Goal: Transaction & Acquisition: Purchase product/service

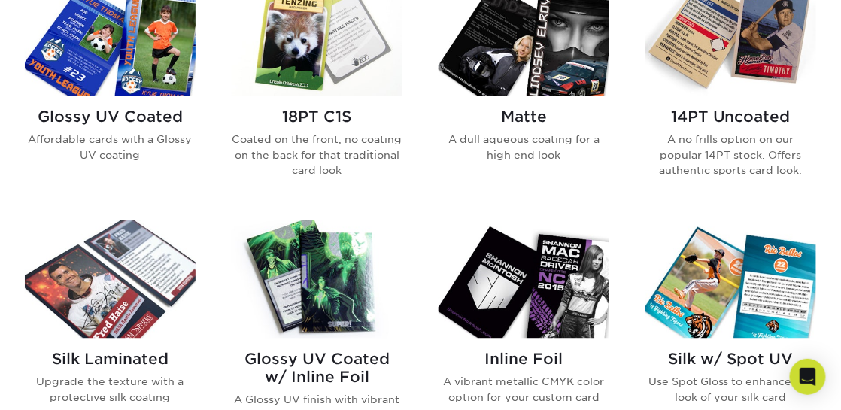
scroll to position [783, 0]
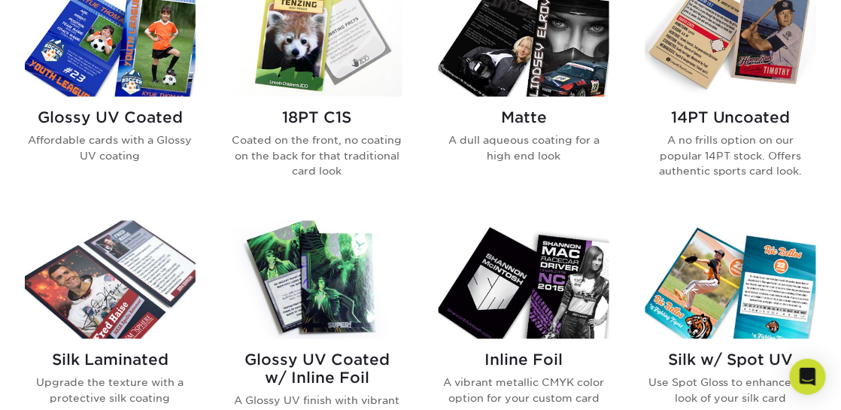
click at [113, 248] on img at bounding box center [110, 280] width 171 height 118
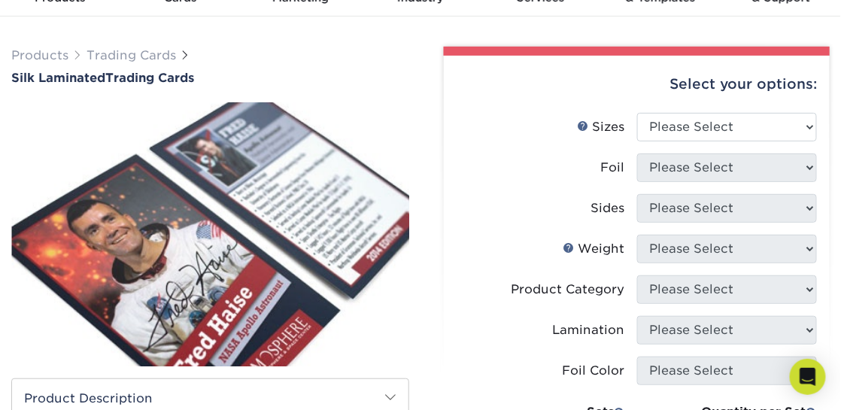
scroll to position [80, 0]
click at [704, 129] on select "Please Select 2.5" x 3.5"" at bounding box center [727, 127] width 181 height 29
select select "2.50x3.50"
click at [637, 113] on select "Please Select 2.5" x 3.5"" at bounding box center [727, 127] width 181 height 29
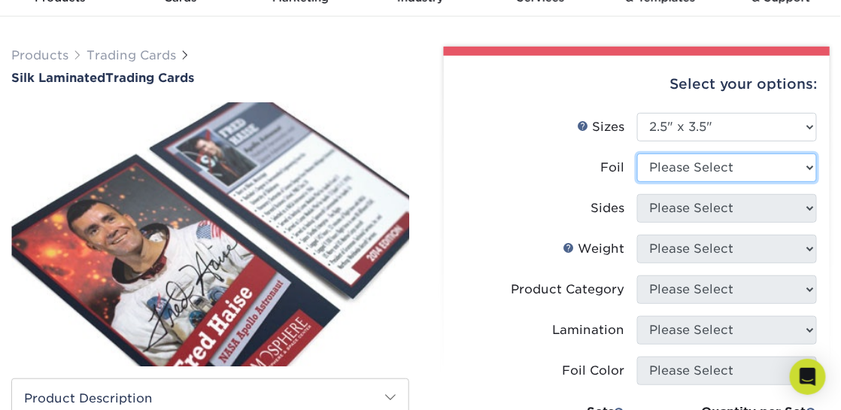
click at [679, 169] on select "Please Select No Yes" at bounding box center [727, 168] width 181 height 29
select select "1"
click at [637, 154] on select "Please Select No Yes" at bounding box center [727, 168] width 181 height 29
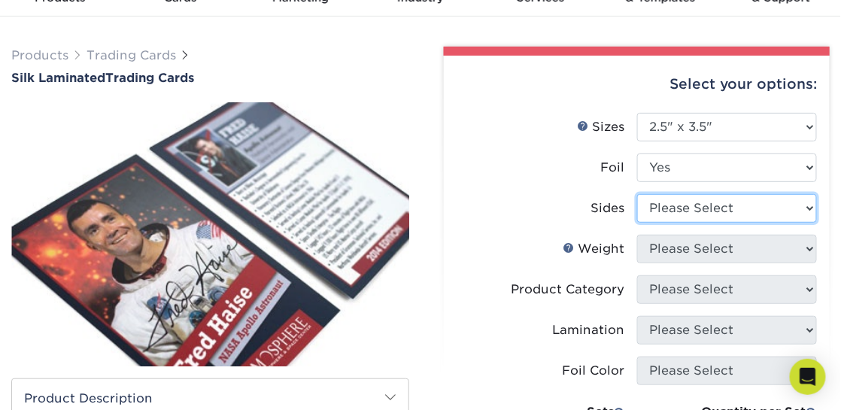
click at [654, 211] on select "Please Select Print Both Sides - Foil Both Sides Print Both Sides - Foil Front …" at bounding box center [727, 208] width 181 height 29
select select "34527644-b4fd-4ffb-9092-1318eefcd9d9"
click at [637, 194] on select "Please Select Print Both Sides - Foil Both Sides Print Both Sides - Foil Front …" at bounding box center [727, 208] width 181 height 29
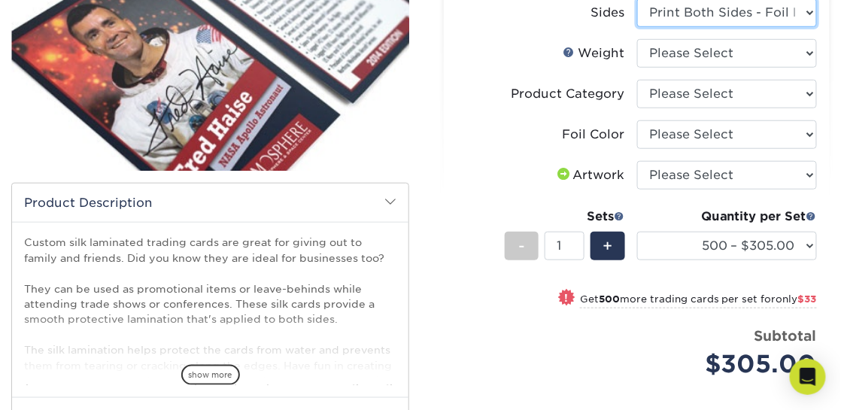
scroll to position [278, 0]
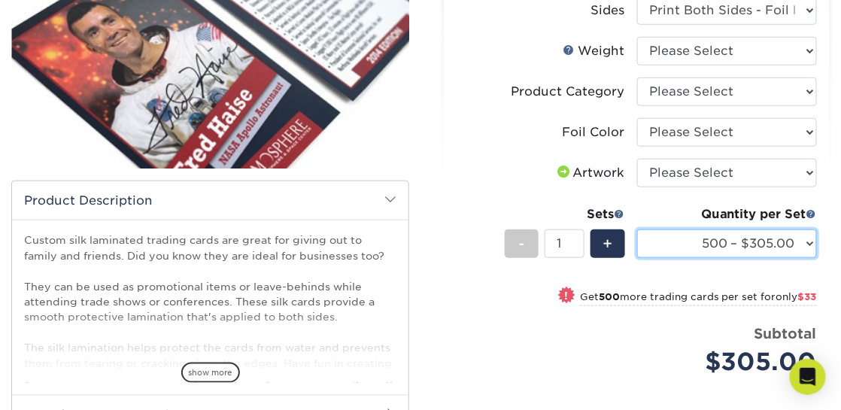
click at [712, 242] on select "500 – $305.00 1000 – $338.00 2500 – $776.00 5000 – $1449.00" at bounding box center [727, 244] width 181 height 29
click at [733, 239] on select "500 – $305.00 1000 – $338.00 2500 – $776.00 5000 – $1449.00" at bounding box center [727, 244] width 181 height 29
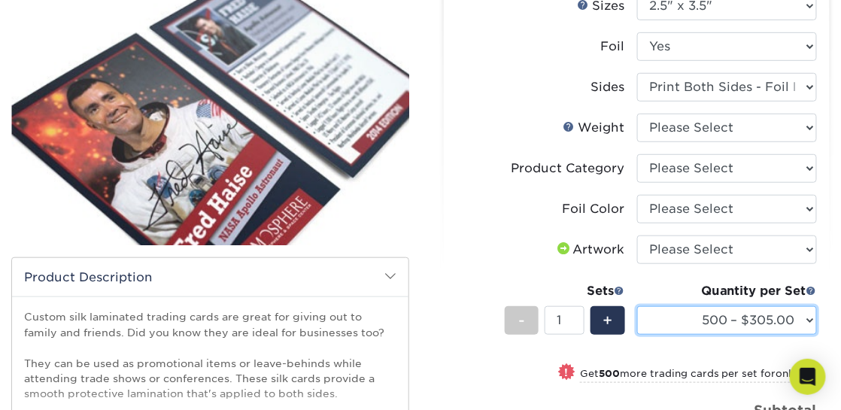
scroll to position [205, 0]
